Goal: Task Accomplishment & Management: Manage account settings

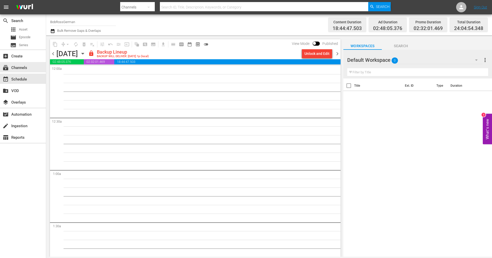
click at [22, 68] on div "subscriptions Channels" at bounding box center [14, 67] width 29 height 5
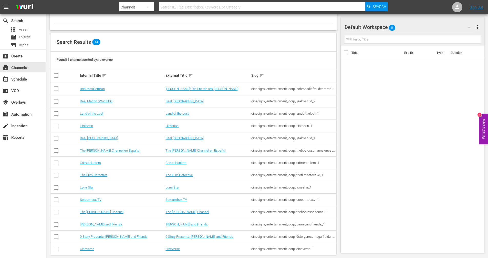
scroll to position [40, 0]
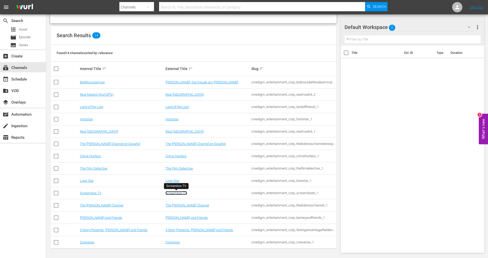
click at [175, 193] on link "Screambox TV" at bounding box center [176, 193] width 22 height 4
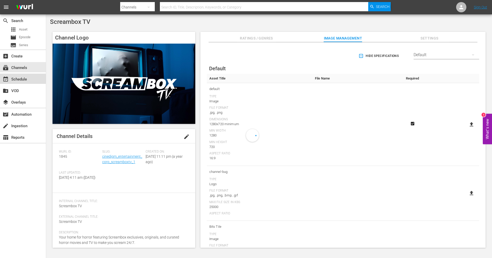
click at [23, 81] on div "event_available Schedule" at bounding box center [14, 78] width 29 height 5
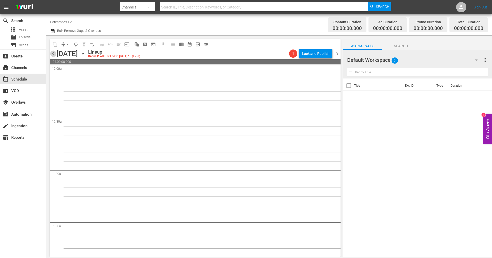
click at [52, 54] on span "chevron_left" at bounding box center [53, 53] width 6 height 6
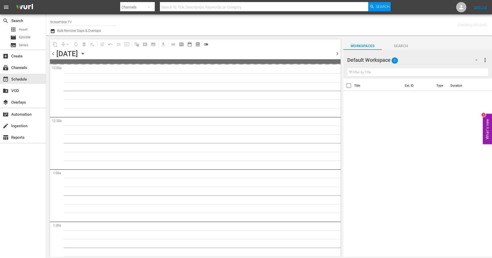
click at [52, 54] on span "chevron_left" at bounding box center [53, 53] width 6 height 6
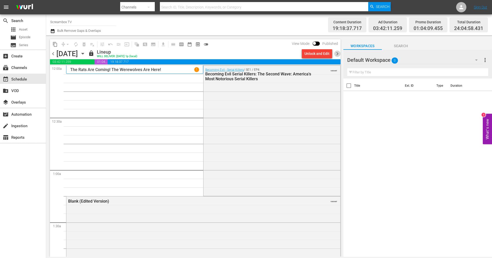
click at [338, 53] on span "chevron_right" at bounding box center [337, 53] width 6 height 6
